Goal: Information Seeking & Learning: Learn about a topic

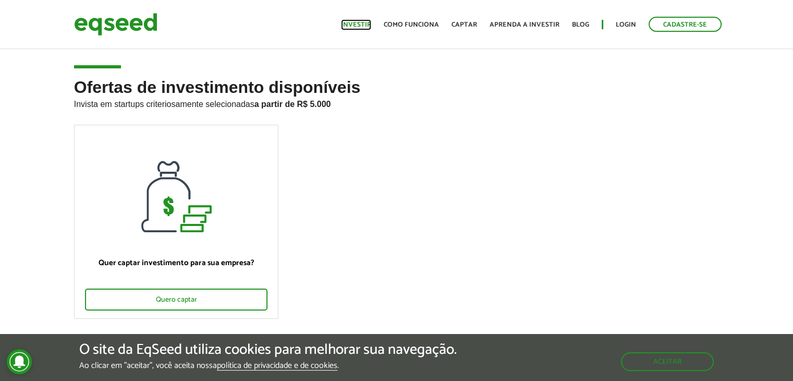
click at [363, 23] on link "Investir" at bounding box center [356, 24] width 30 height 7
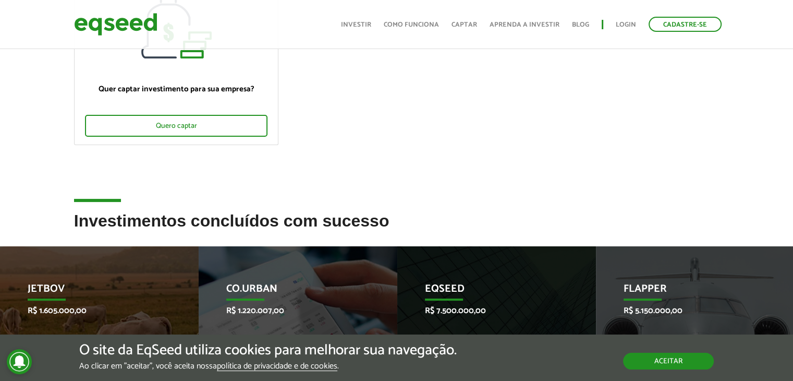
click at [682, 359] on button "Aceitar" at bounding box center [668, 361] width 91 height 17
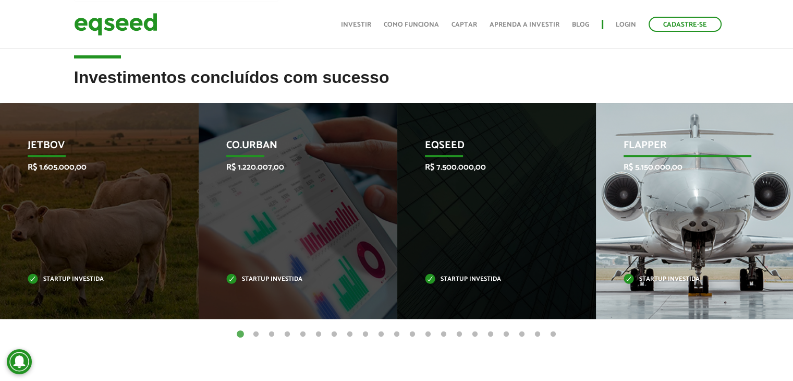
scroll to position [347, 0]
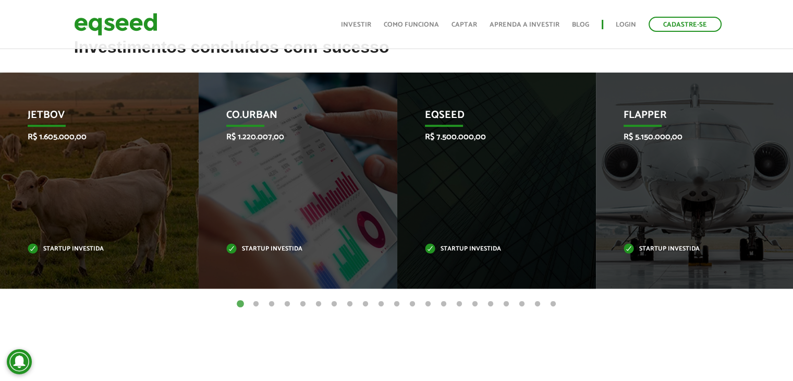
click at [257, 304] on button "2" at bounding box center [256, 304] width 10 height 10
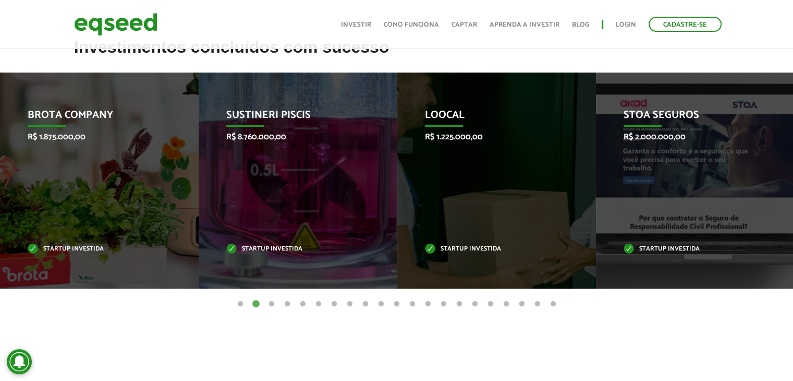
click at [270, 304] on button "3" at bounding box center [272, 304] width 10 height 10
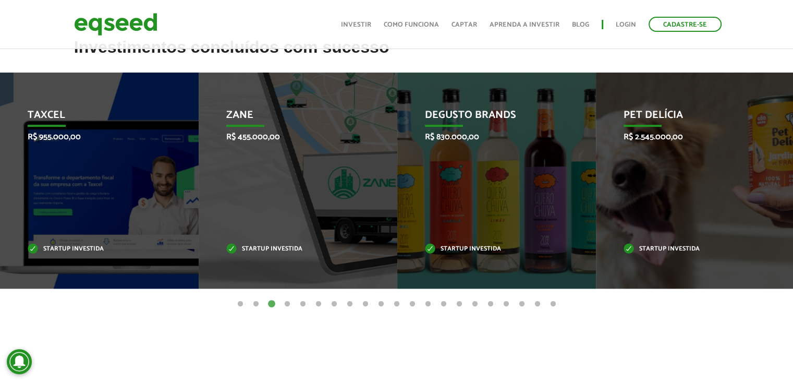
click at [285, 301] on button "4" at bounding box center [287, 304] width 10 height 10
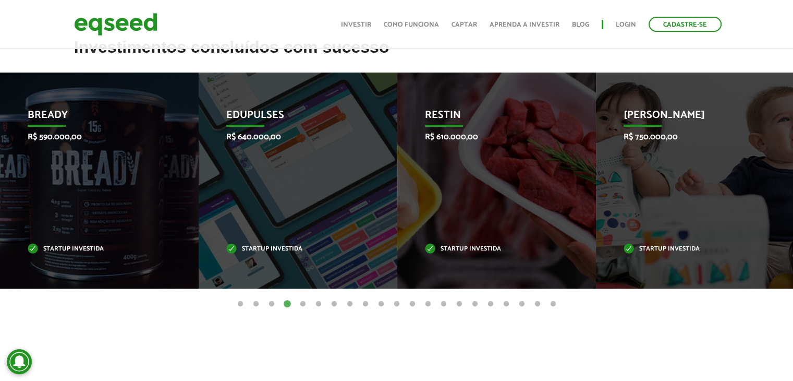
click at [302, 303] on button "5" at bounding box center [303, 304] width 10 height 10
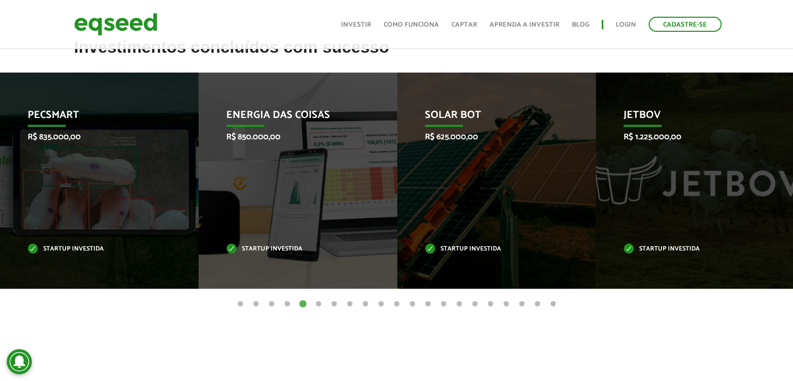
click at [320, 304] on button "6" at bounding box center [318, 304] width 10 height 10
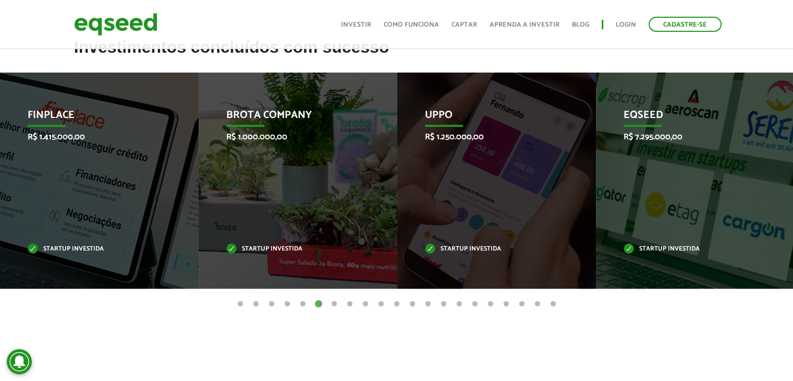
click at [334, 303] on button "7" at bounding box center [334, 304] width 10 height 10
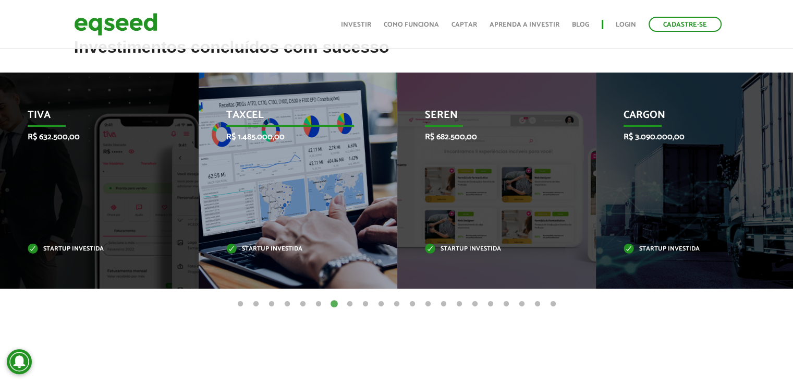
click at [265, 121] on p "Taxcel" at bounding box center [290, 118] width 128 height 18
click at [244, 114] on p "Taxcel" at bounding box center [290, 118] width 128 height 18
click at [271, 246] on p "Startup investida" at bounding box center [290, 249] width 128 height 6
drag, startPoint x: 243, startPoint y: 111, endPoint x: 318, endPoint y: 118, distance: 75.4
click at [244, 111] on p "Taxcel" at bounding box center [290, 118] width 128 height 18
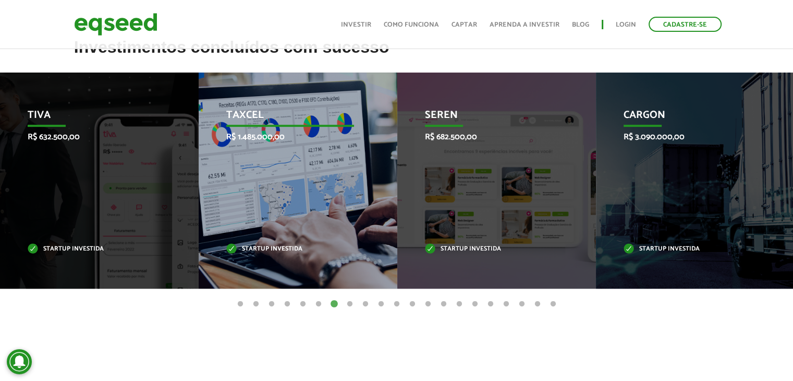
scroll to position [261, 0]
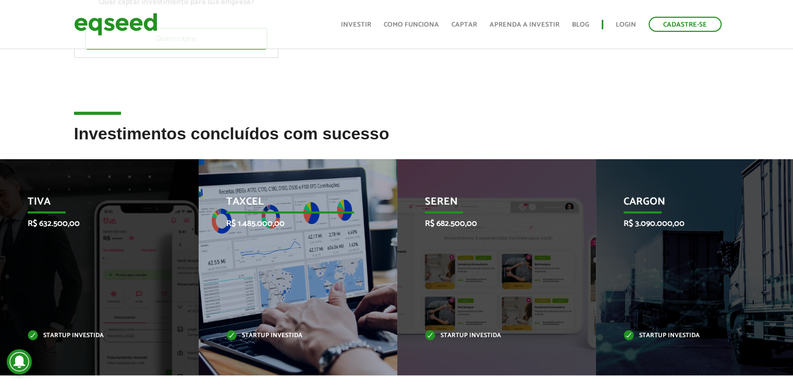
drag, startPoint x: 300, startPoint y: 191, endPoint x: 231, endPoint y: 196, distance: 69.0
click at [298, 191] on div "Taxcel R$ 1.485.000,00 Startup investida" at bounding box center [290, 267] width 183 height 216
click at [232, 197] on p "Taxcel" at bounding box center [290, 205] width 128 height 18
click at [261, 222] on p "R$ 1.485.000,00" at bounding box center [290, 224] width 128 height 10
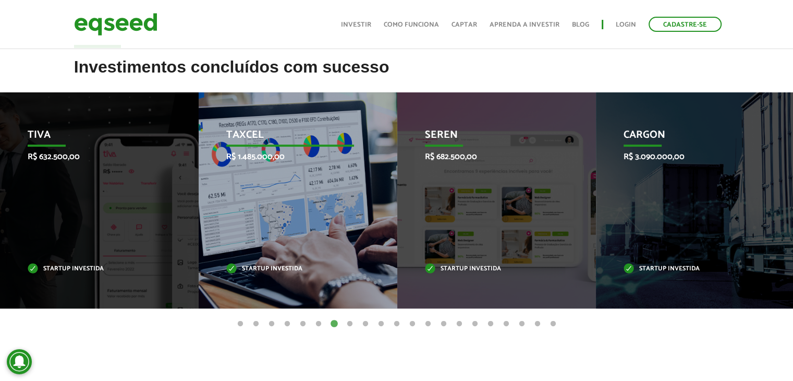
scroll to position [347, 0]
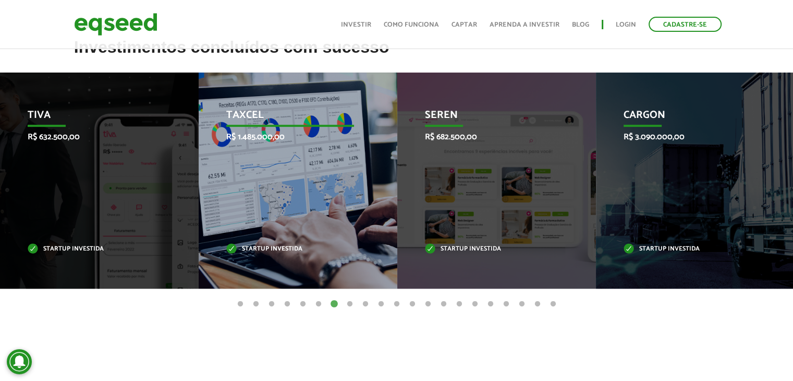
click at [311, 222] on div "Taxcel R$ 1.485.000,00 Startup investida" at bounding box center [290, 180] width 183 height 216
click at [286, 247] on p "Startup investida" at bounding box center [290, 249] width 128 height 6
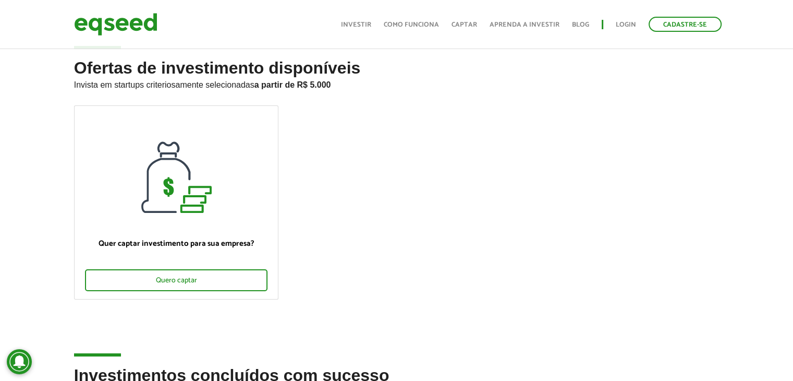
scroll to position [0, 0]
